Goal: Task Accomplishment & Management: Use online tool/utility

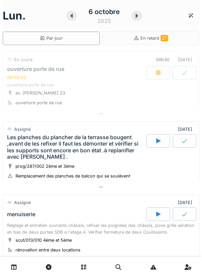
scroll to position [43, 0]
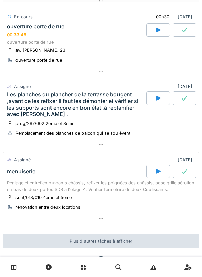
click at [108, 44] on div "ouverture porte de rue" at bounding box center [100, 42] width 187 height 6
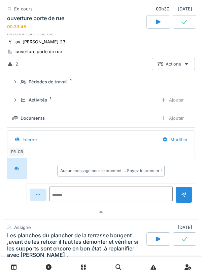
scroll to position [55, 0]
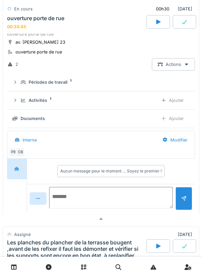
click at [83, 197] on textarea at bounding box center [110, 198] width 123 height 22
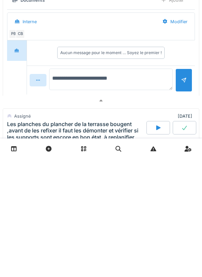
type textarea "**********"
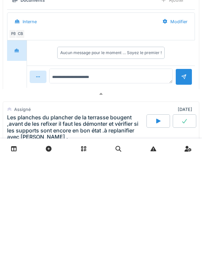
click at [181, 198] on div at bounding box center [183, 195] width 5 height 6
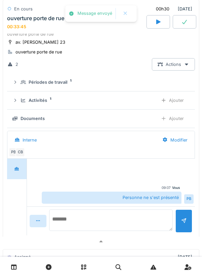
click at [122, 216] on textarea at bounding box center [110, 220] width 123 height 22
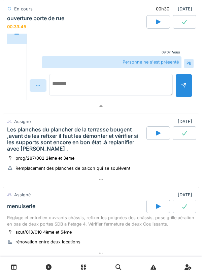
scroll to position [199, 0]
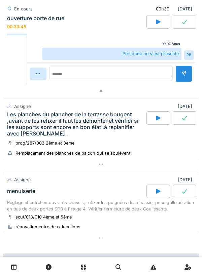
click at [2, 181] on div "[DATE] Par jour En retard 27 En cours 00h30 [DATE] ouverture porte de rue 00:33…" at bounding box center [101, 138] width 202 height 277
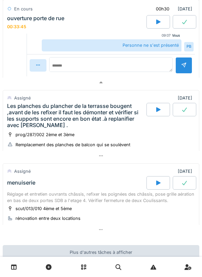
click at [196, 226] on div at bounding box center [101, 230] width 196 height 10
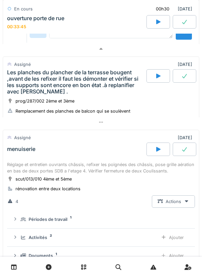
scroll to position [240, 0]
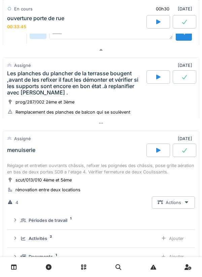
click at [155, 79] on icon at bounding box center [158, 76] width 7 height 5
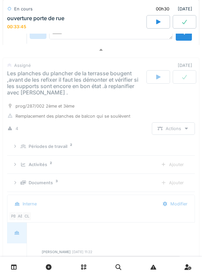
scroll to position [271, 0]
